Goal: Transaction & Acquisition: Purchase product/service

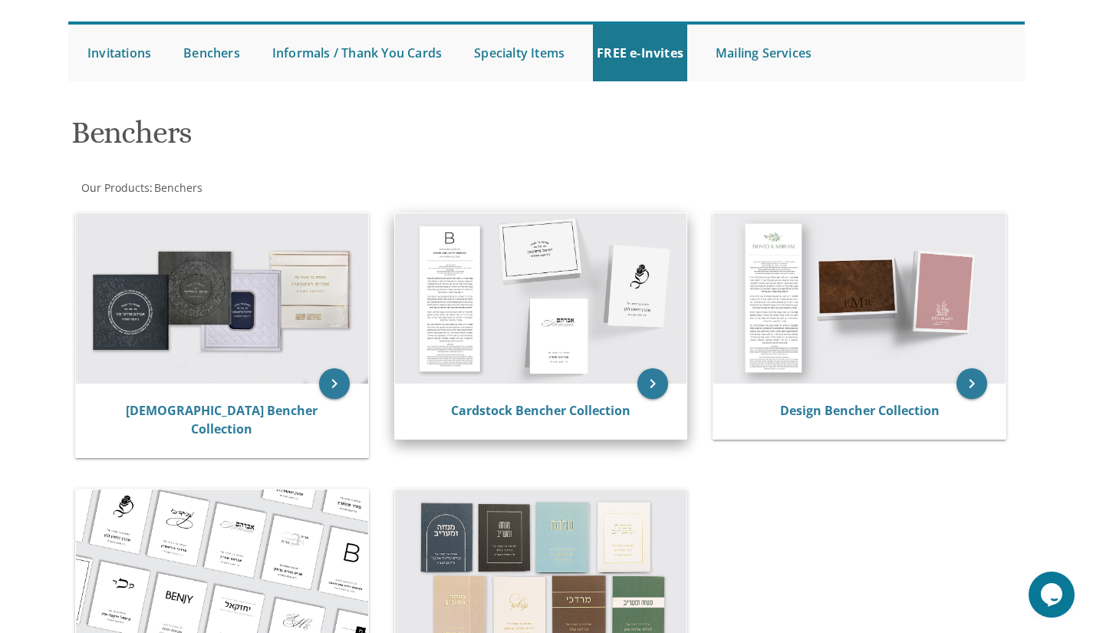
scroll to position [147, 0]
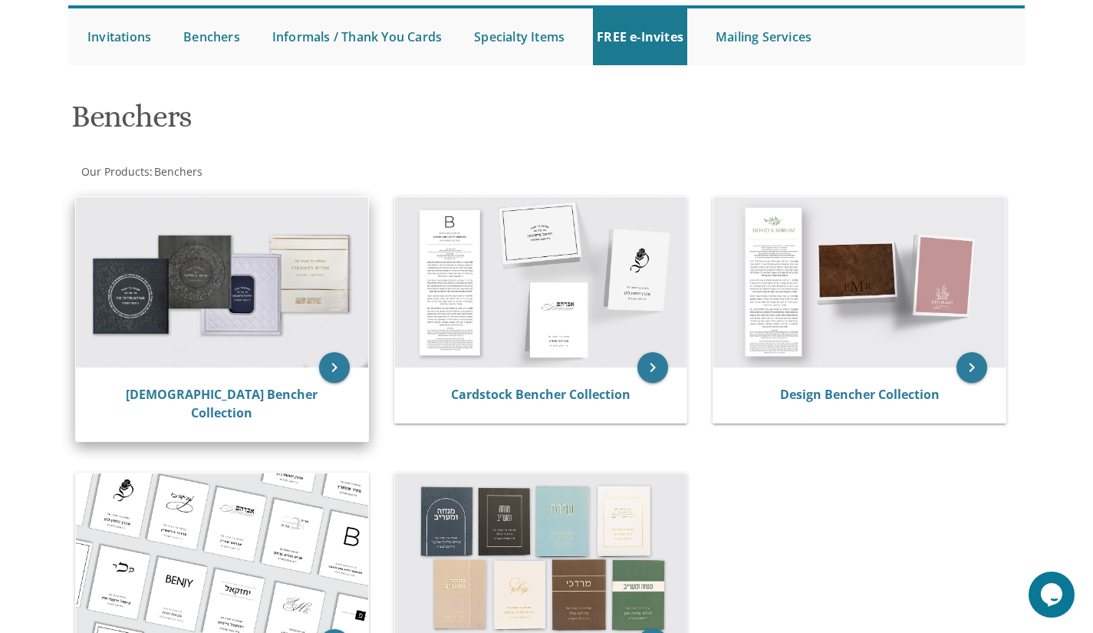
click at [215, 295] on img at bounding box center [222, 282] width 292 height 170
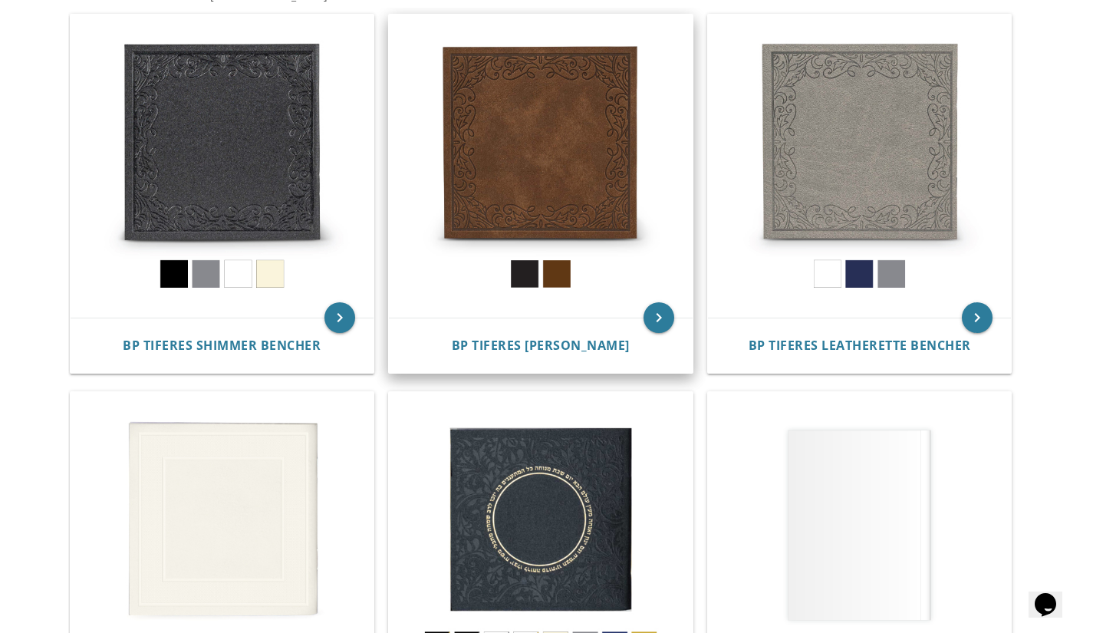
scroll to position [337, 0]
click at [484, 191] on img at bounding box center [541, 167] width 304 height 304
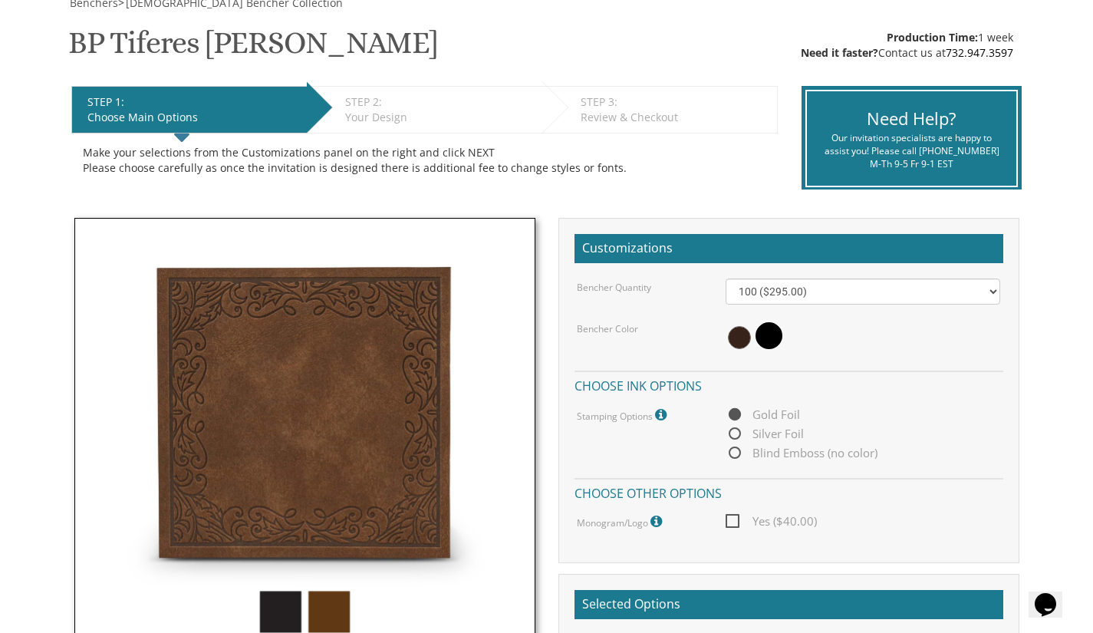
scroll to position [239, 0]
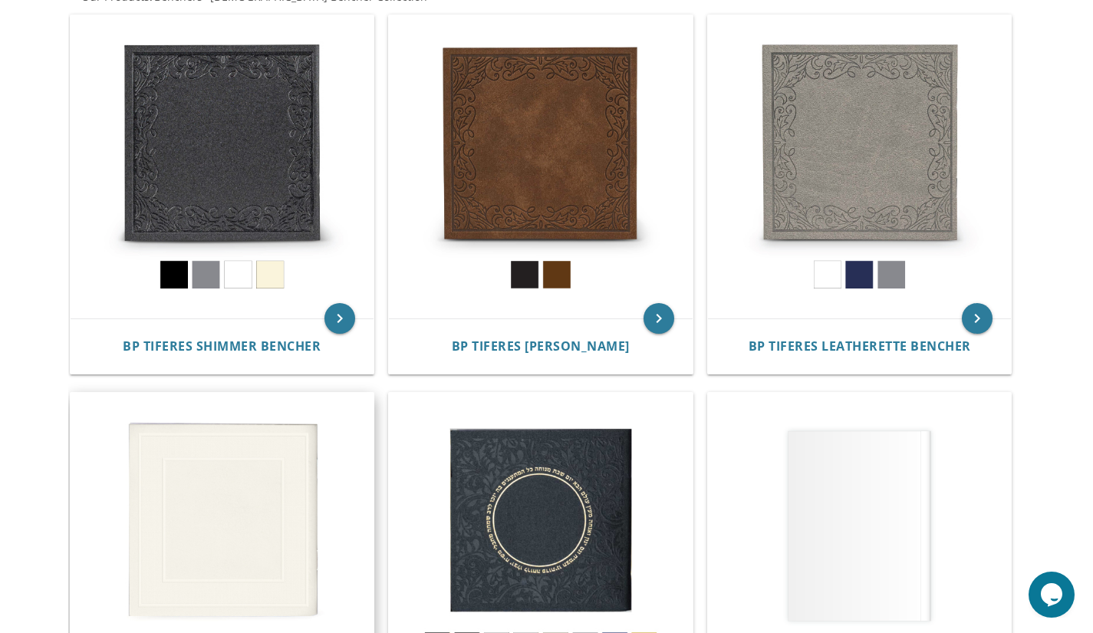
click at [254, 502] on img at bounding box center [223, 545] width 304 height 304
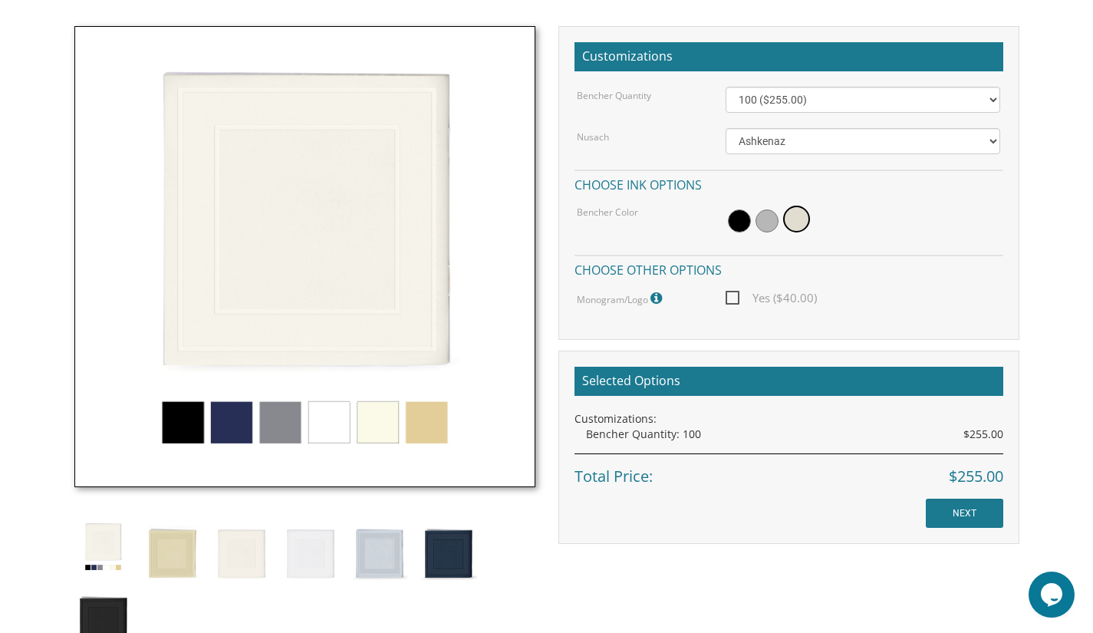
scroll to position [422, 0]
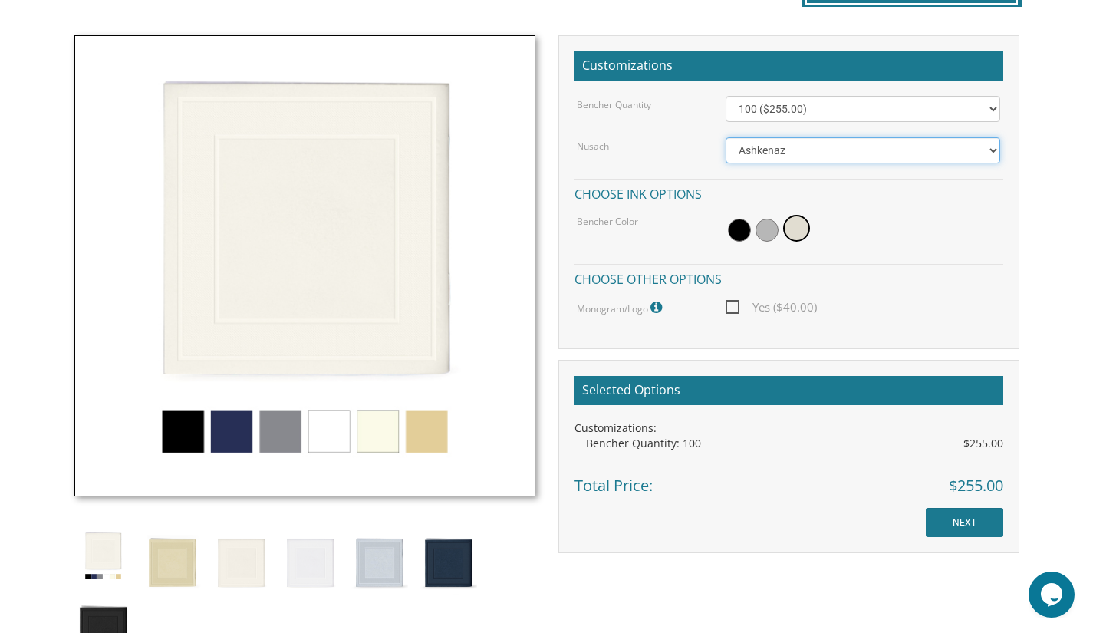
click at [968, 147] on select "Ashkenaz Edut Mizrach" at bounding box center [863, 150] width 275 height 26
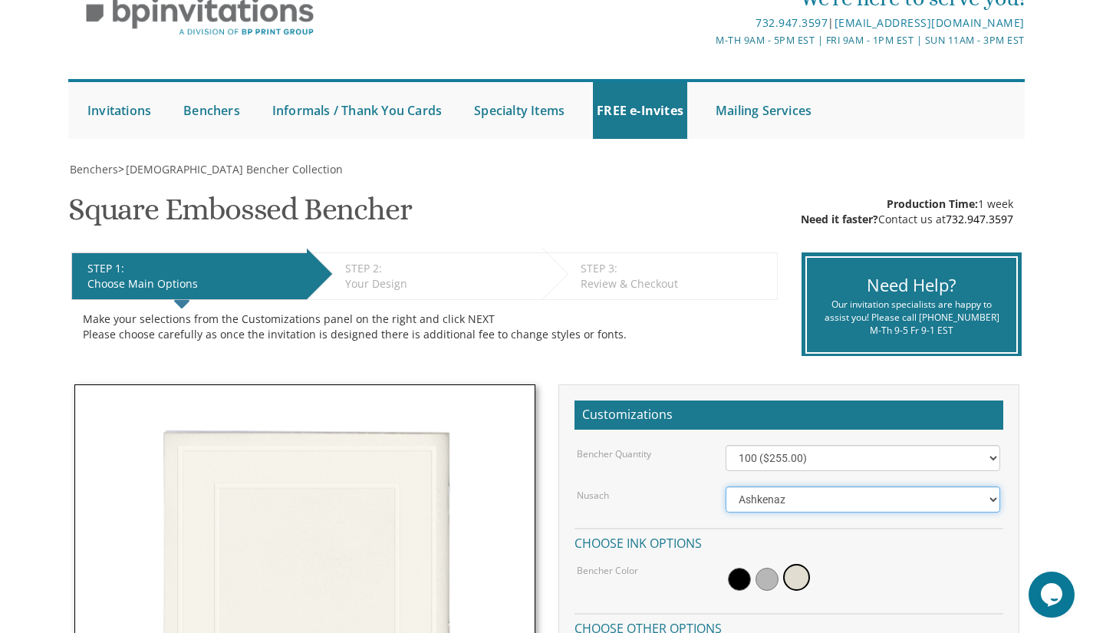
scroll to position [68, 0]
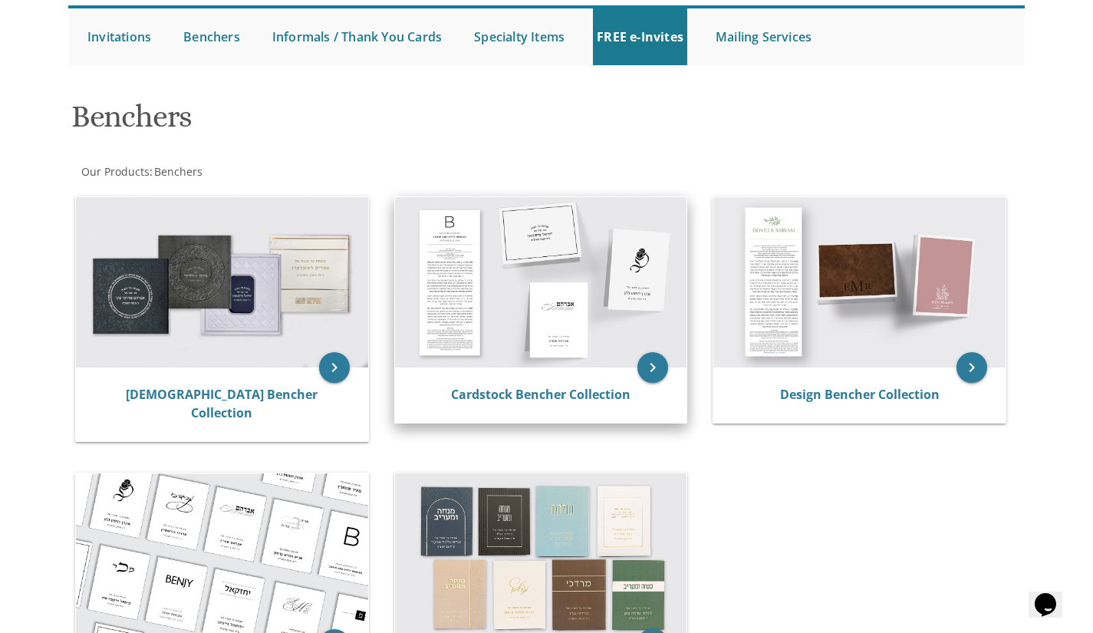
click at [501, 282] on img at bounding box center [541, 282] width 292 height 170
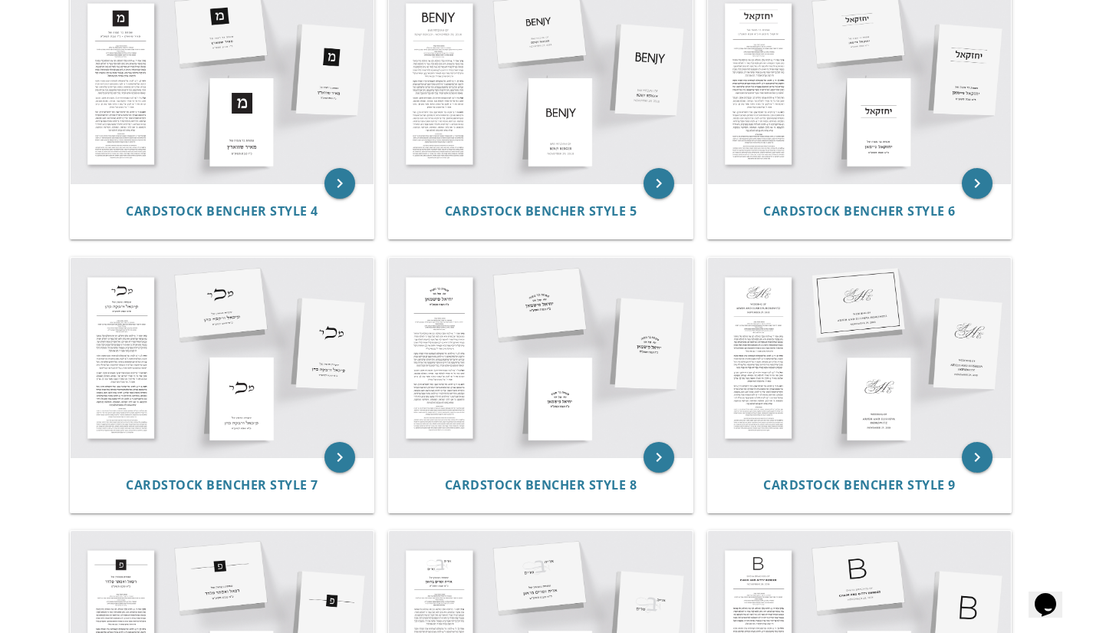
scroll to position [642, 0]
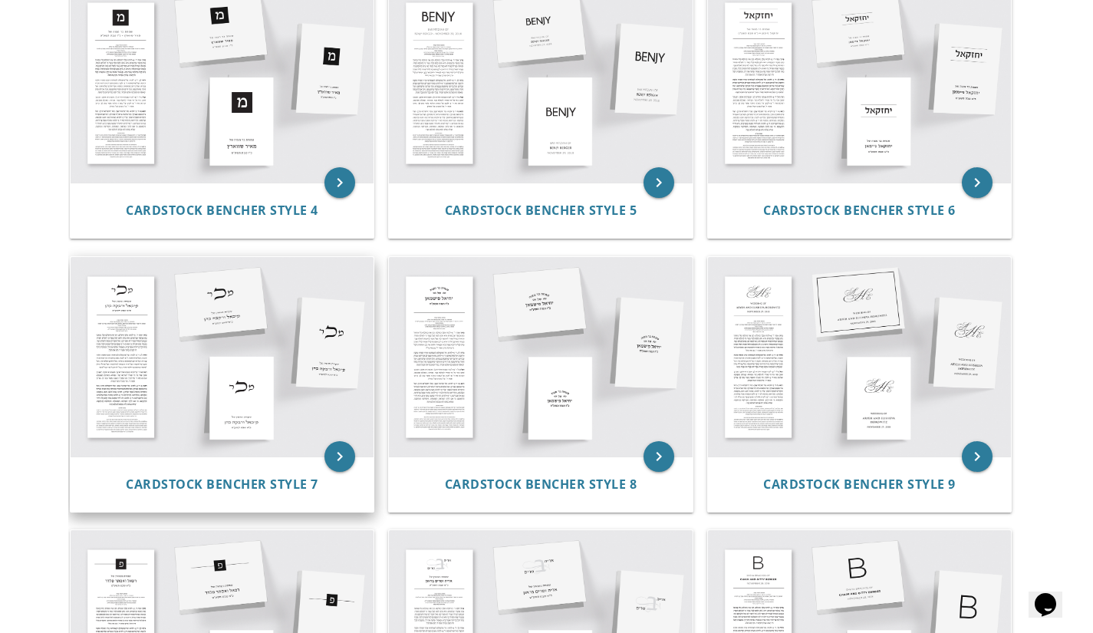
click at [181, 349] on img at bounding box center [223, 357] width 304 height 200
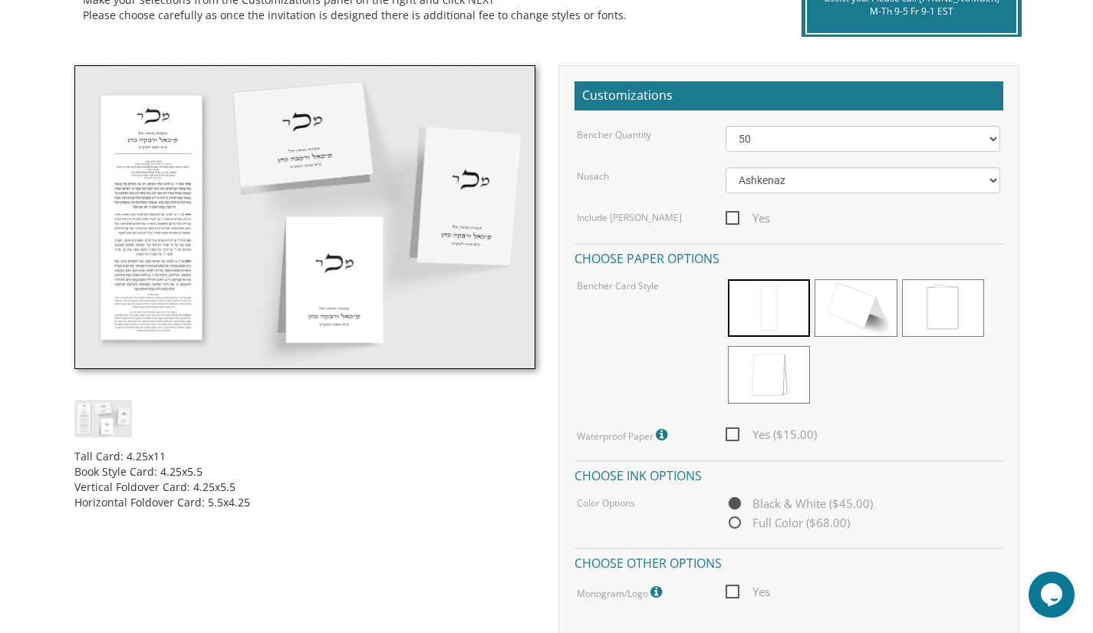
scroll to position [393, 0]
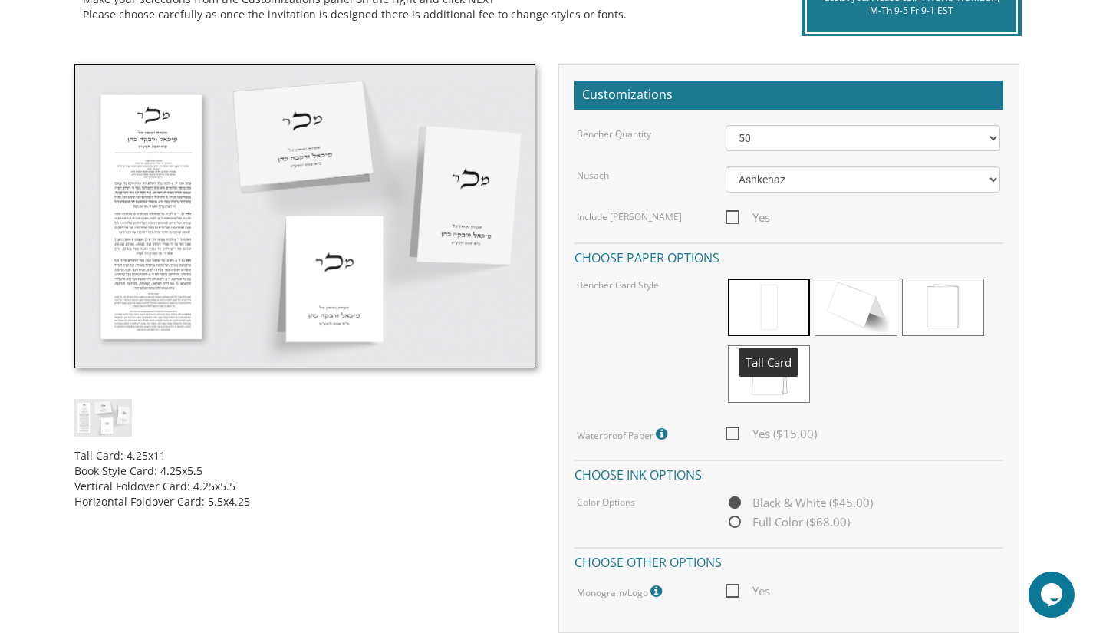
click at [765, 310] on span at bounding box center [769, 308] width 82 height 58
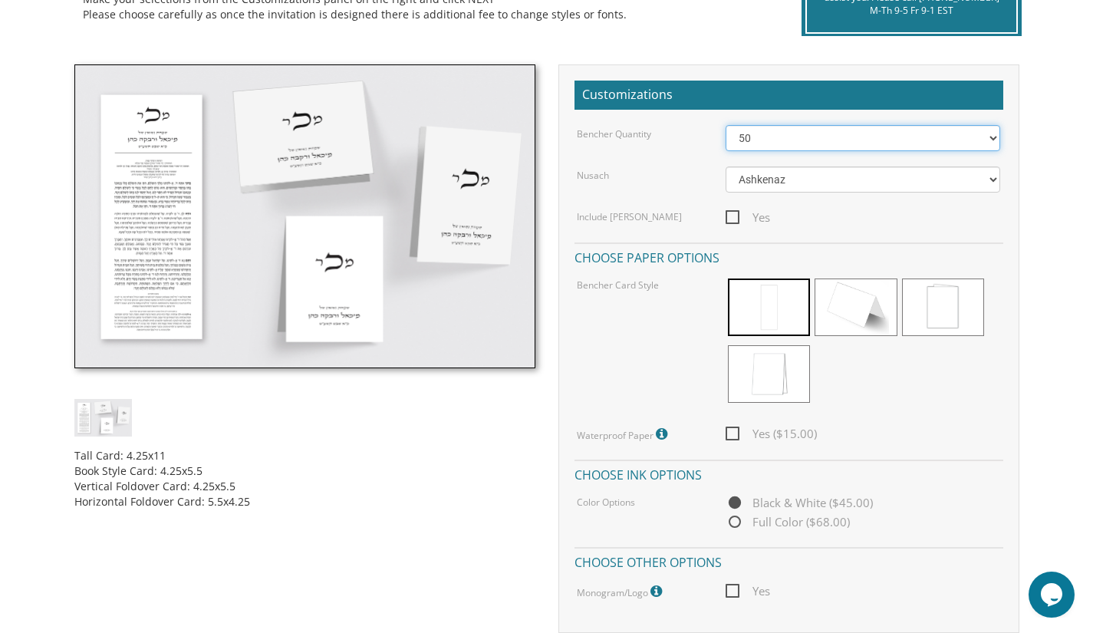
click at [793, 140] on select "50 60 70 80 90 100 125 150 175 200 225 250 275 300 325 350 375 400 425 450 475 …" at bounding box center [863, 138] width 275 height 26
select select "100"
click at [726, 125] on select "50 60 70 80 90 100 125 150 175 200 225 250 275 300 325 350 375 400 425 450 475 …" at bounding box center [863, 138] width 275 height 26
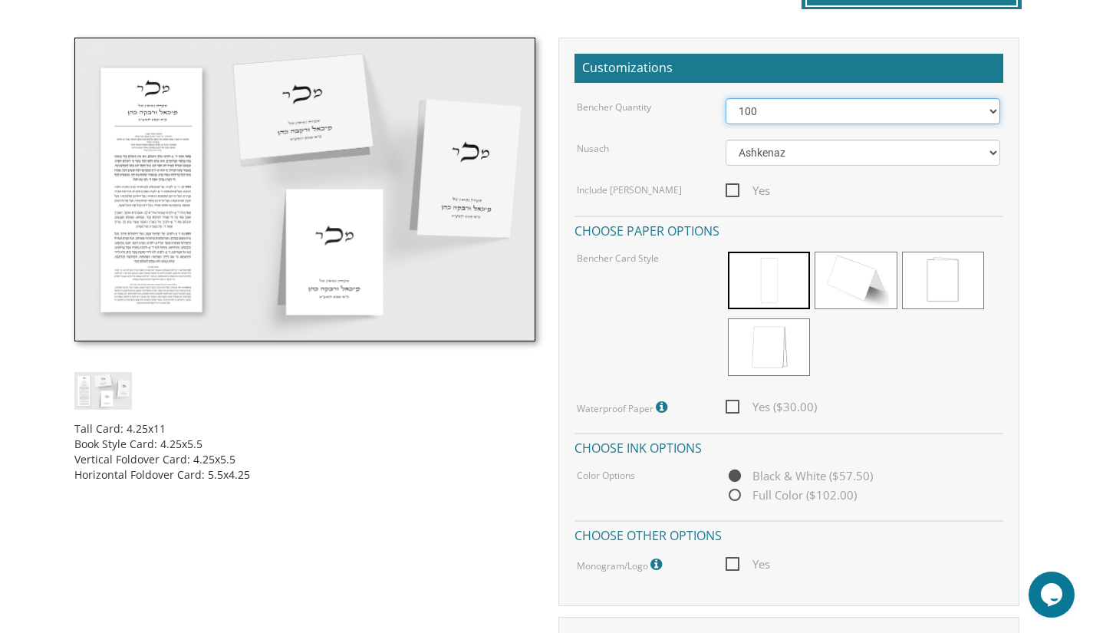
scroll to position [423, 0]
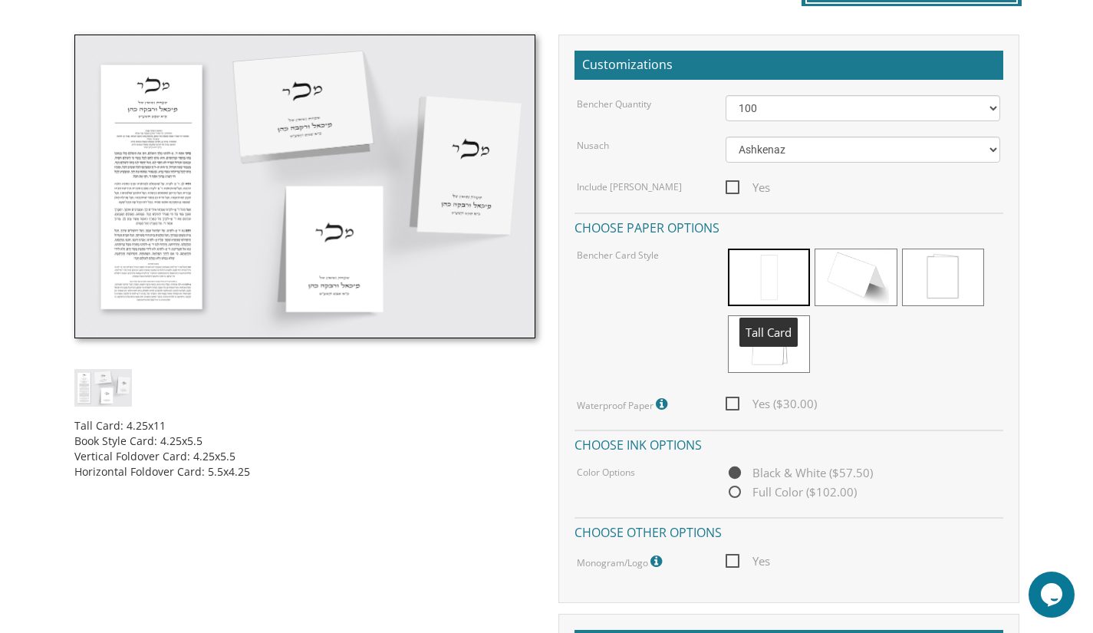
click at [788, 273] on span at bounding box center [769, 278] width 82 height 58
click at [869, 285] on span at bounding box center [856, 278] width 82 height 58
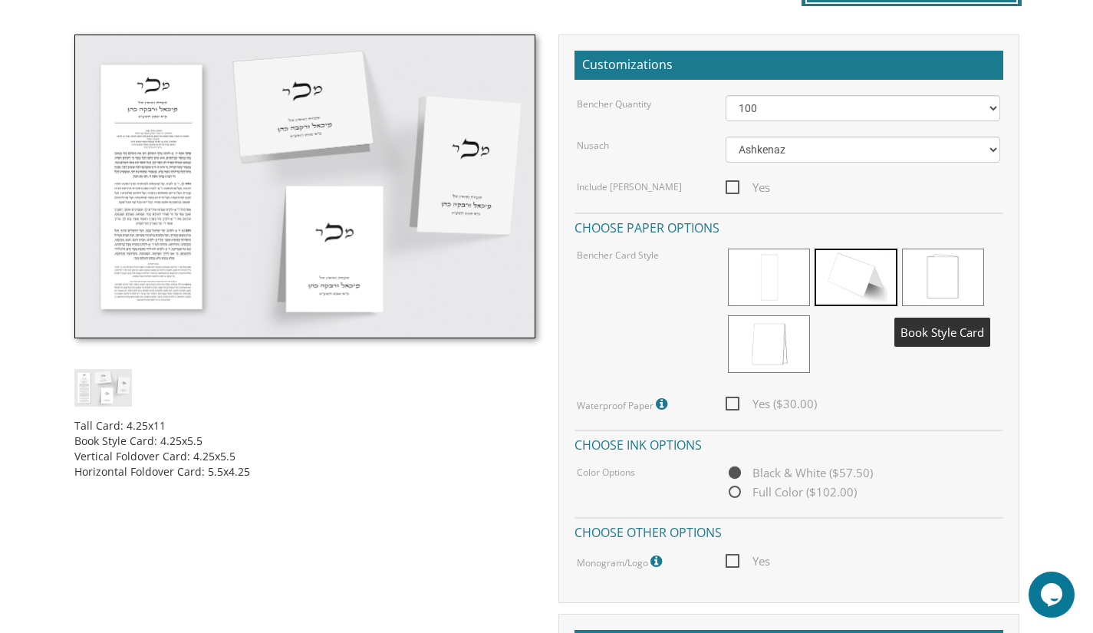
click at [942, 282] on span at bounding box center [943, 278] width 82 height 58
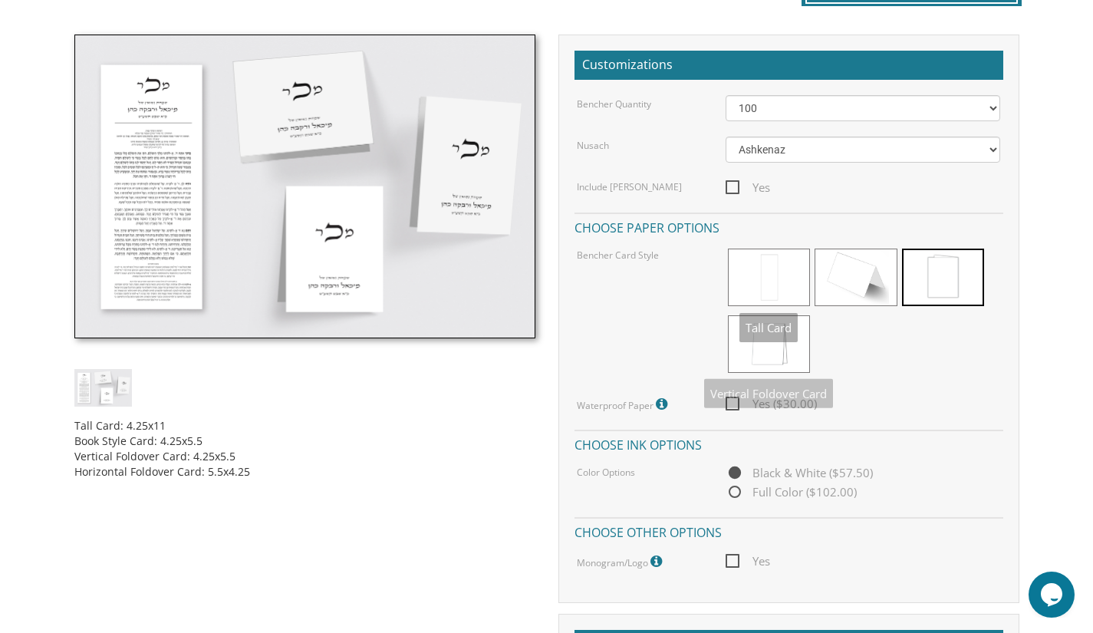
click at [768, 214] on h4 "Choose paper options" at bounding box center [789, 226] width 429 height 27
click at [766, 268] on span at bounding box center [769, 278] width 82 height 58
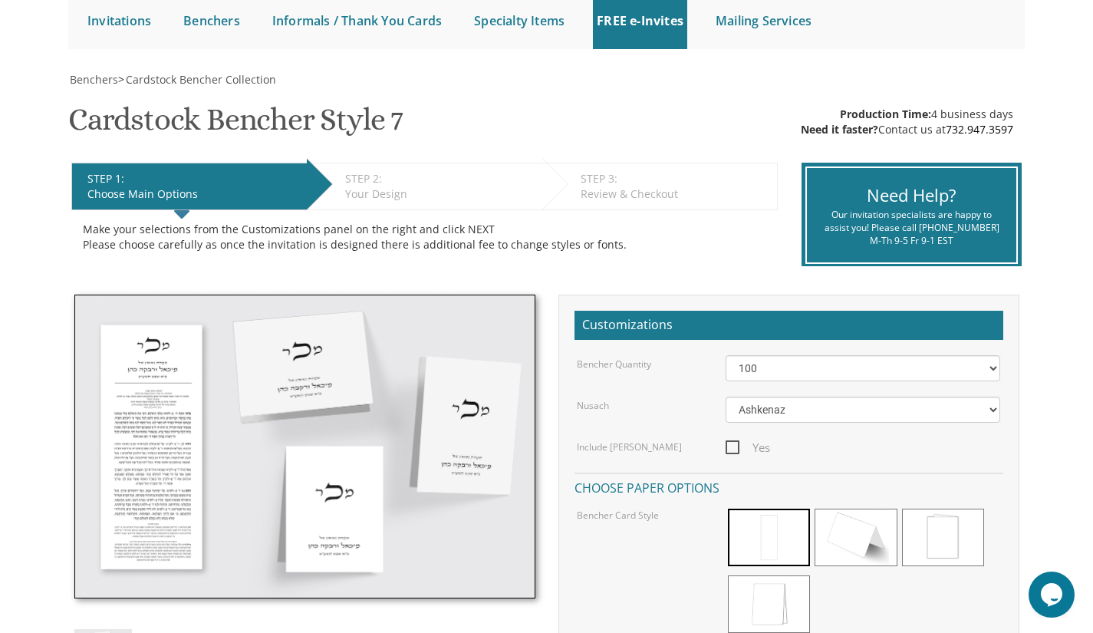
scroll to position [163, 0]
